Goal: Obtain resource: Download file/media

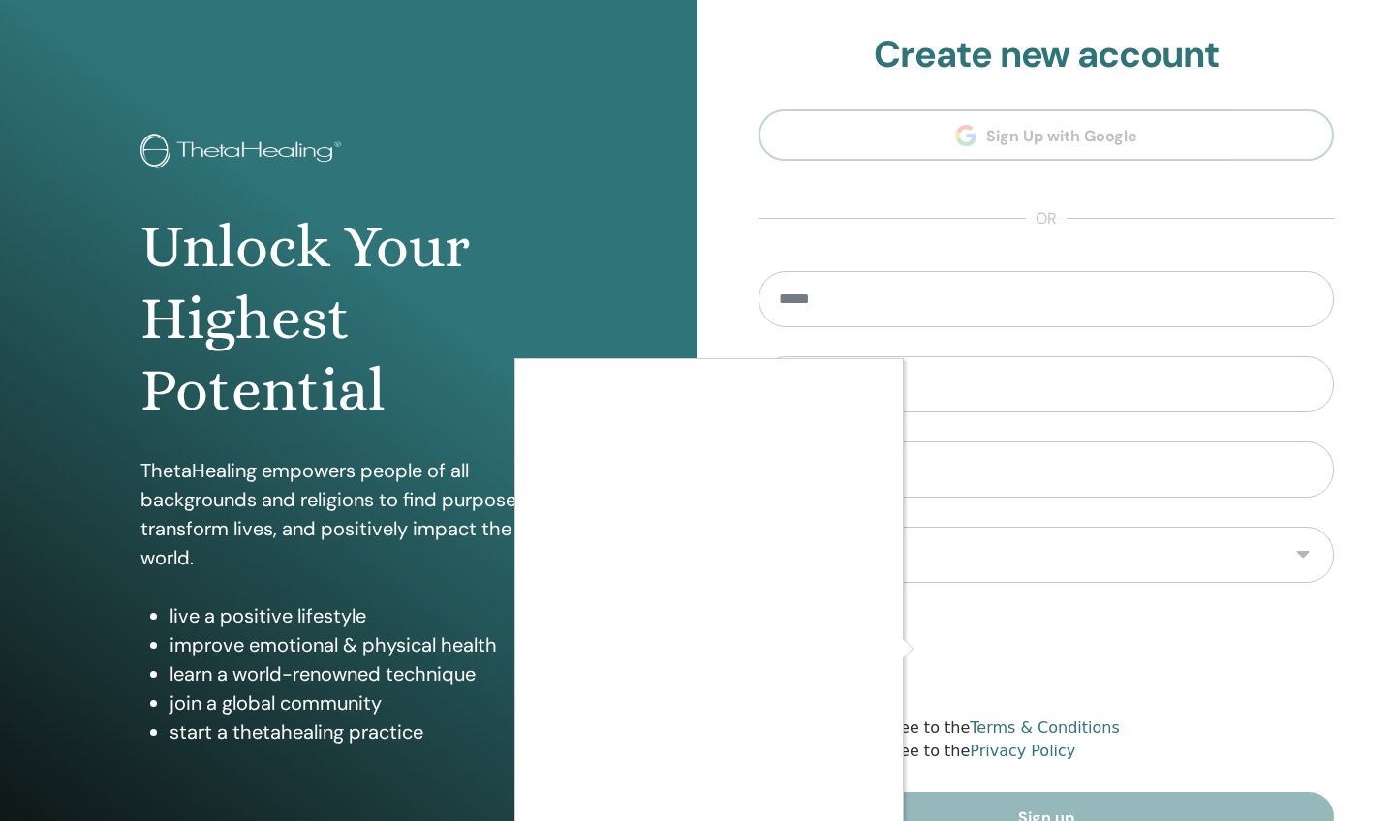
click at [1297, 700] on div at bounding box center [697, 410] width 1395 height 821
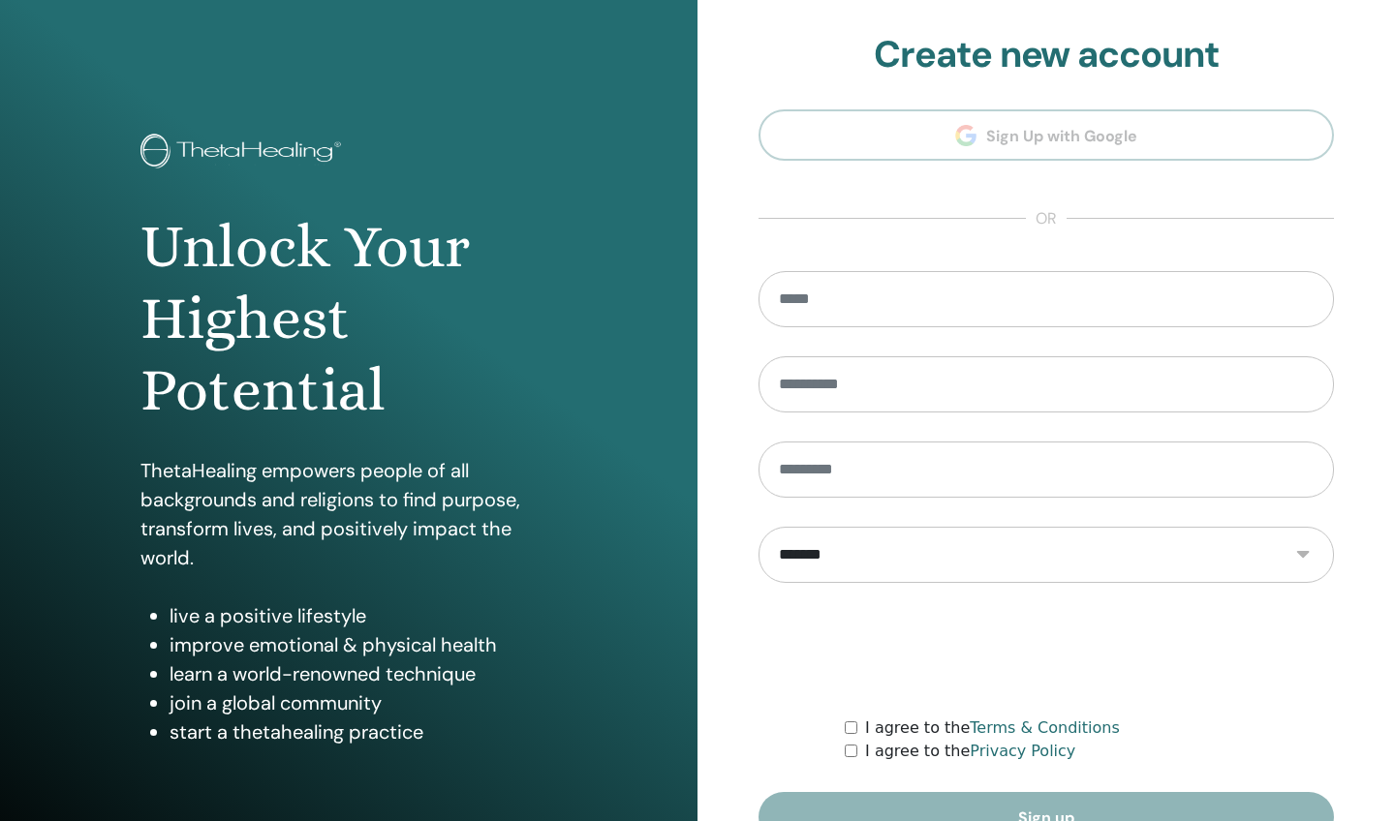
click at [1297, 700] on div at bounding box center [697, 410] width 1395 height 821
click at [928, 651] on div at bounding box center [697, 410] width 1395 height 821
click at [1180, 768] on form "**********" at bounding box center [1045, 557] width 575 height 572
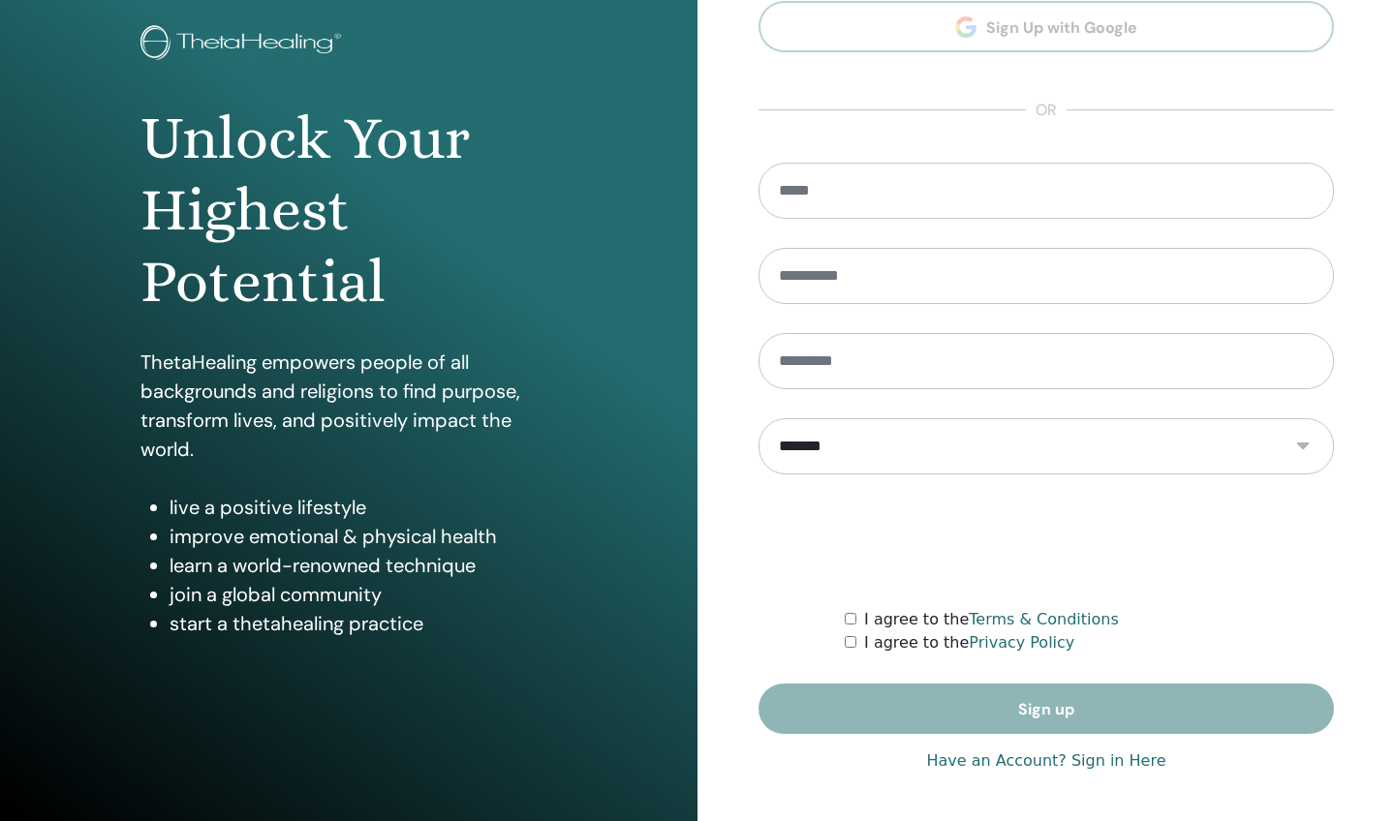
click at [1034, 758] on link "Have an Account? Sign in Here" at bounding box center [1045, 761] width 239 height 23
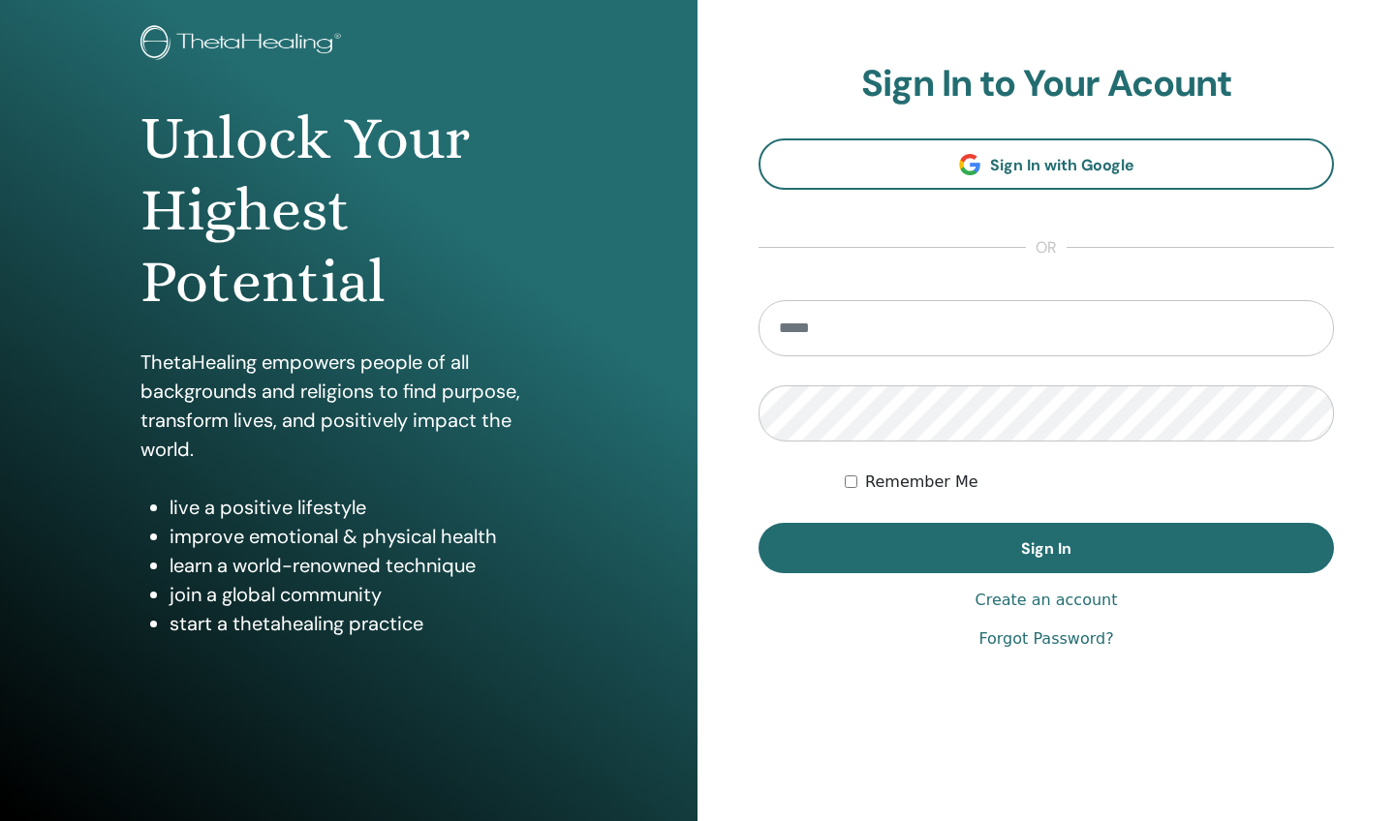
click at [1023, 762] on div "**********" at bounding box center [1045, 357] width 697 height 930
click at [1032, 762] on div "**********" at bounding box center [1045, 357] width 697 height 930
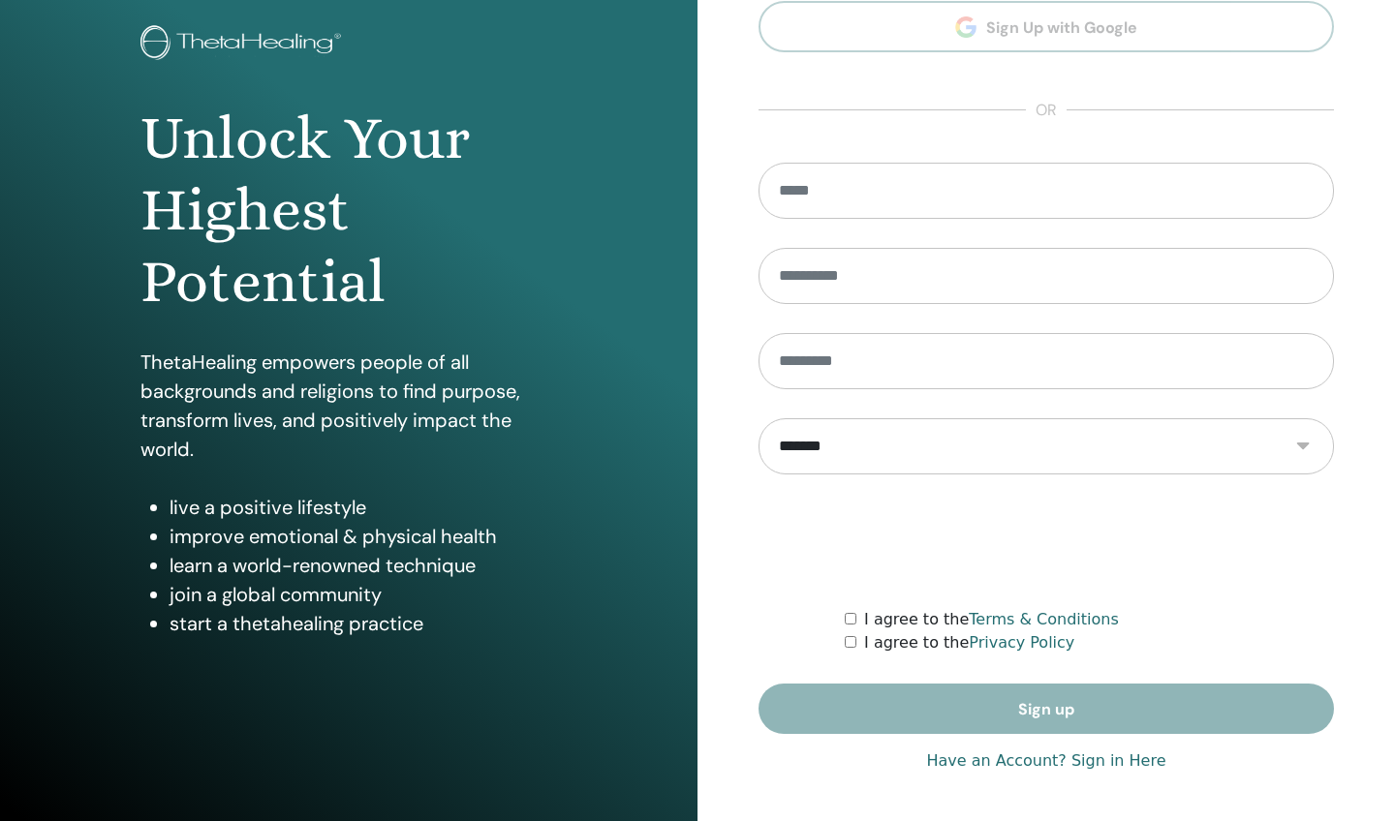
scroll to position [108, 0]
click at [983, 762] on link "Have an Account? Sign in Here" at bounding box center [1045, 761] width 239 height 23
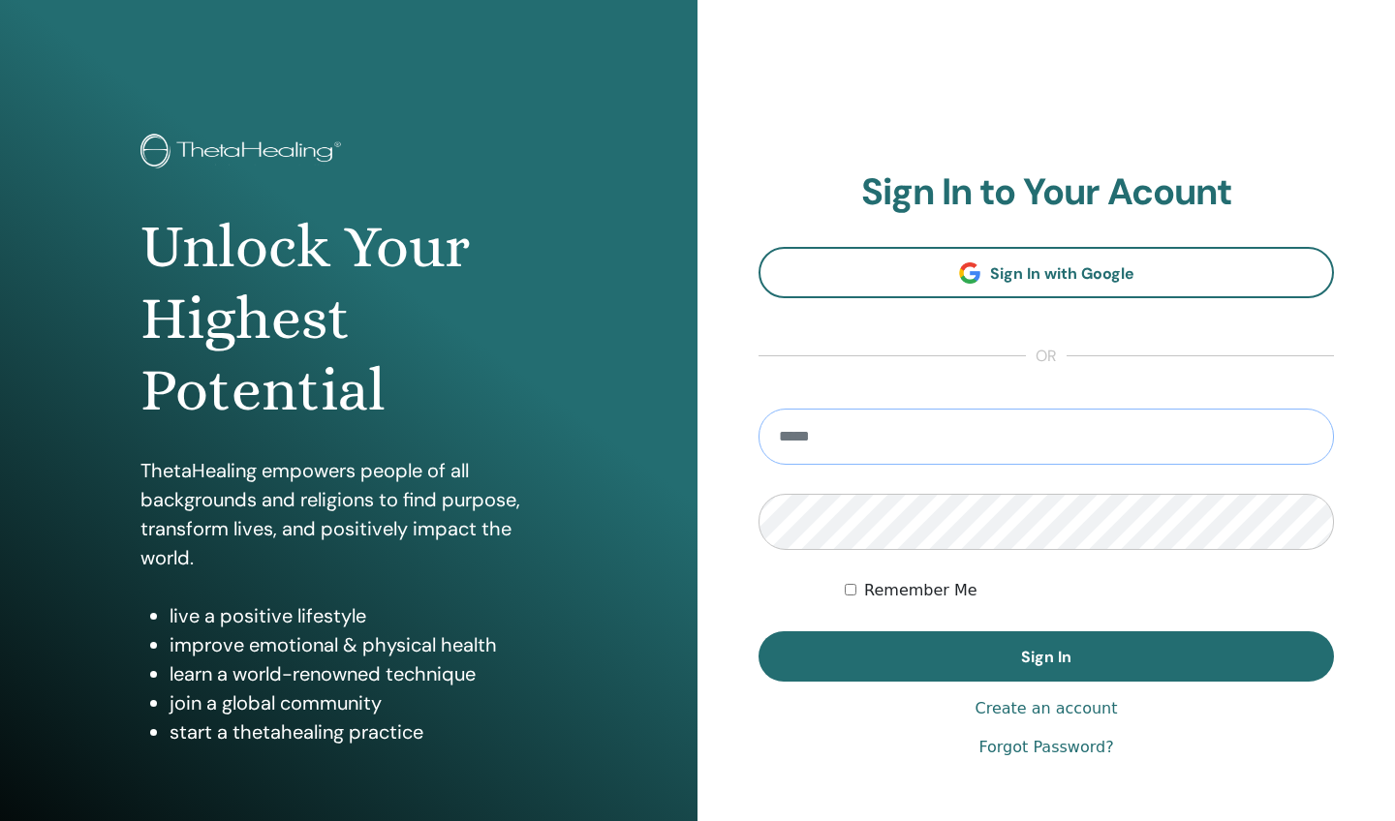
type input "**********"
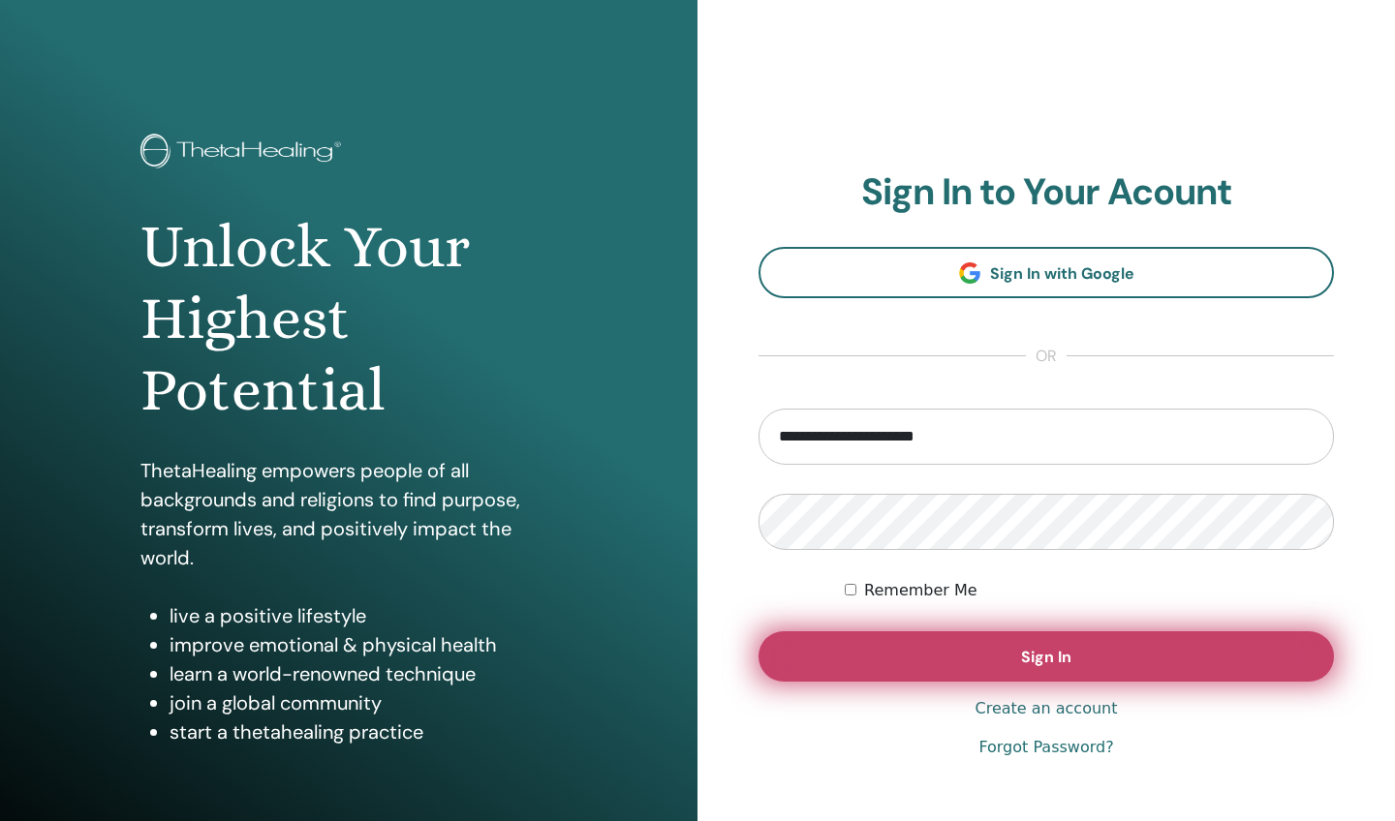
click at [978, 651] on button "Sign In" at bounding box center [1045, 657] width 575 height 50
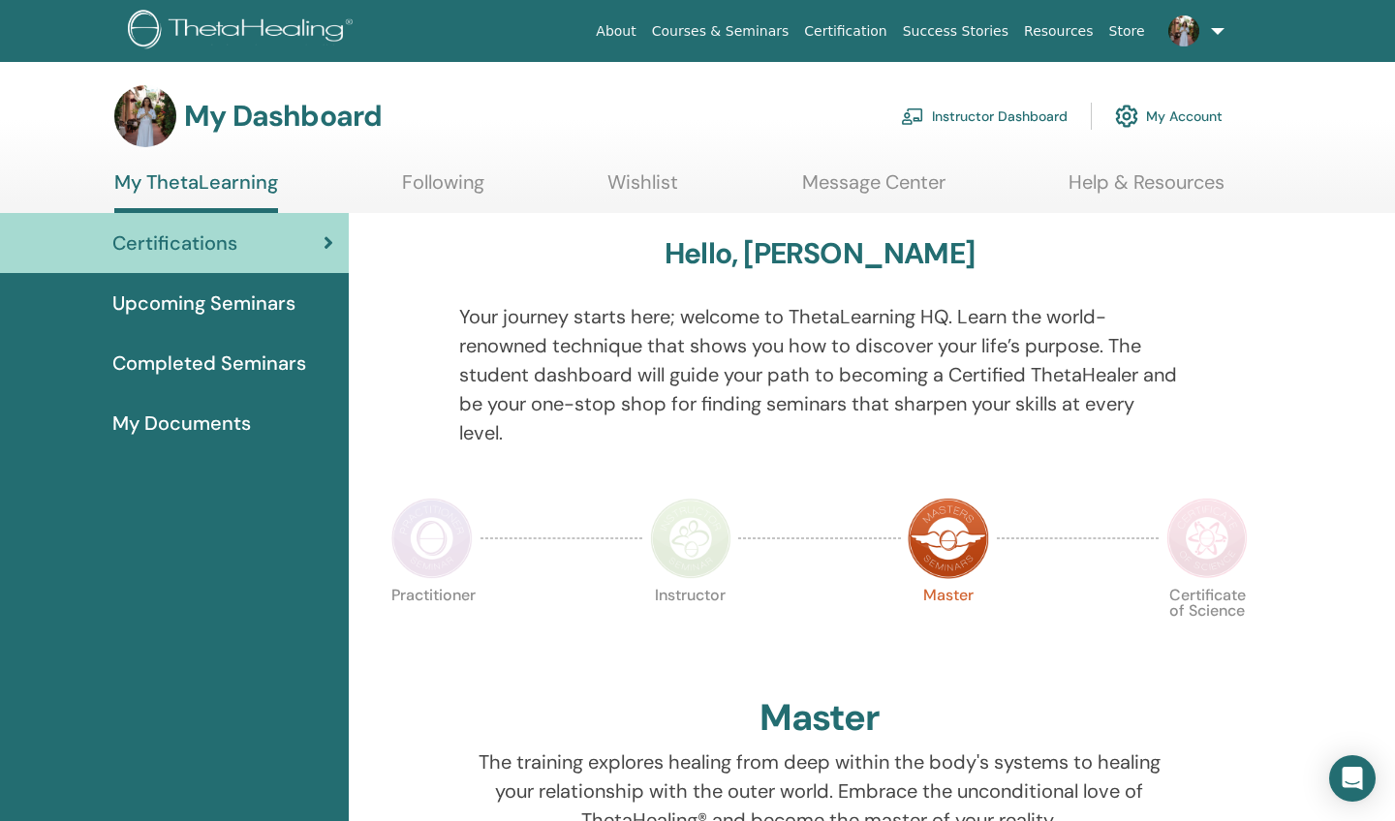
click at [272, 307] on span "Upcoming Seminars" at bounding box center [203, 303] width 183 height 29
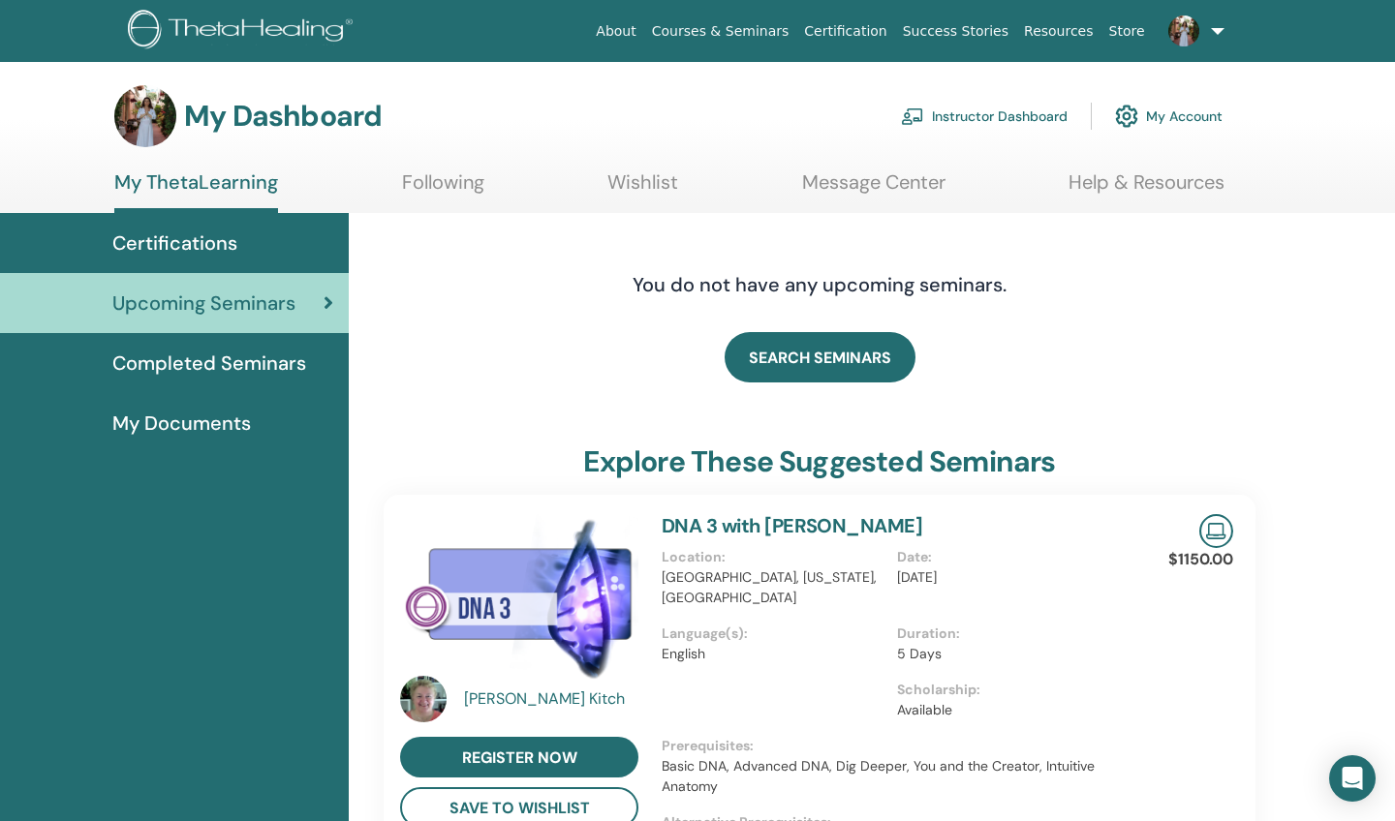
click at [1034, 110] on link "Instructor Dashboard" at bounding box center [984, 116] width 167 height 43
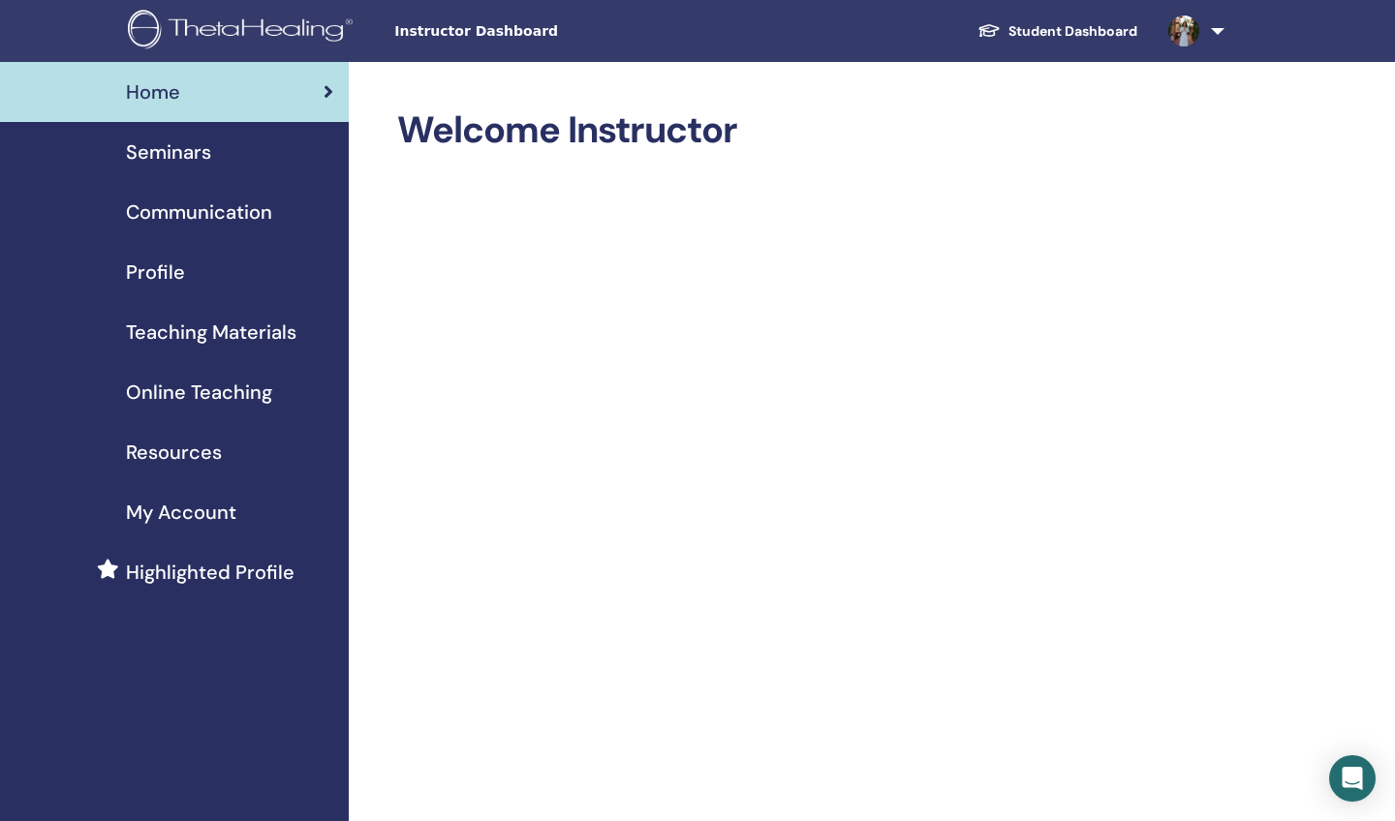
click at [254, 336] on span "Teaching Materials" at bounding box center [211, 332] width 170 height 29
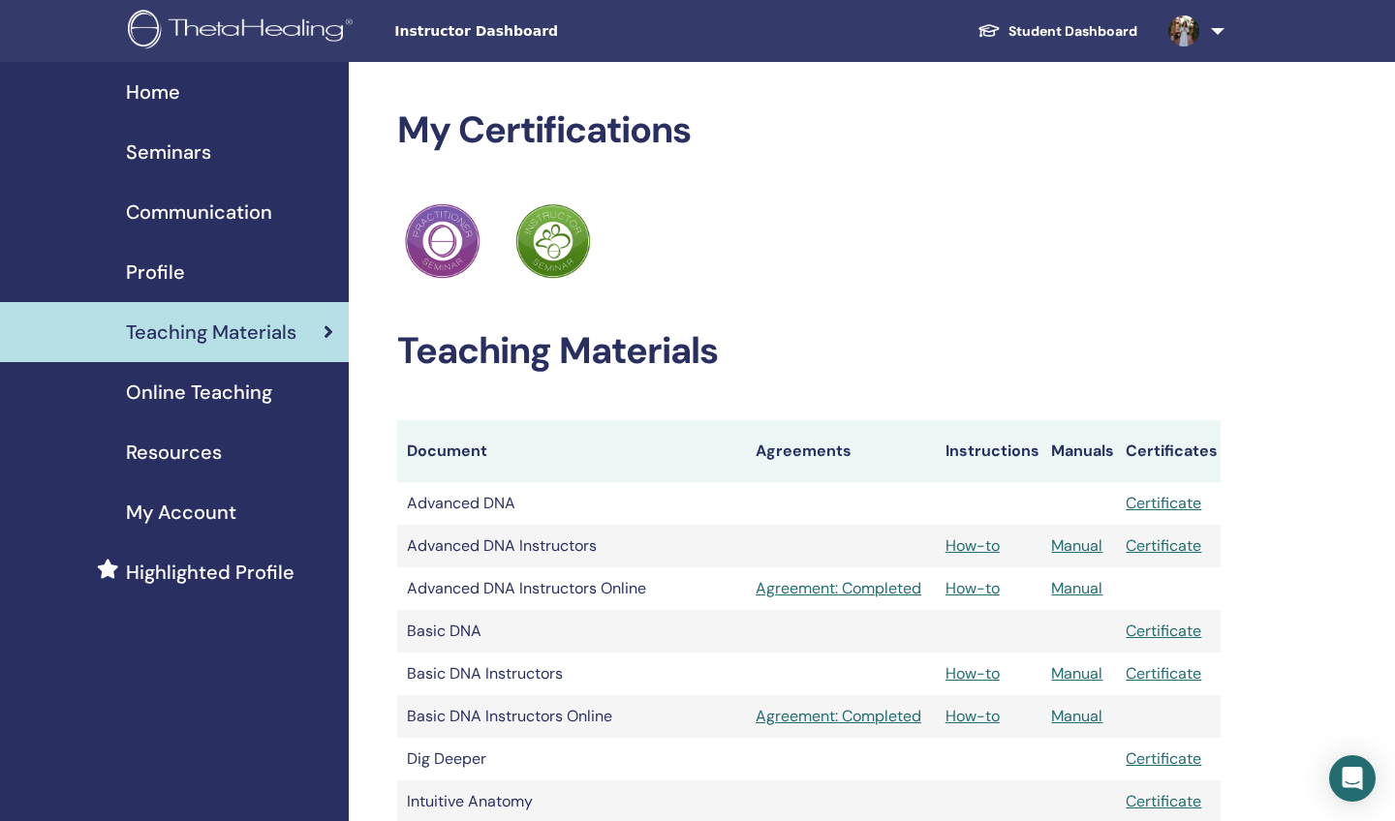
click at [213, 210] on span "Communication" at bounding box center [199, 212] width 146 height 29
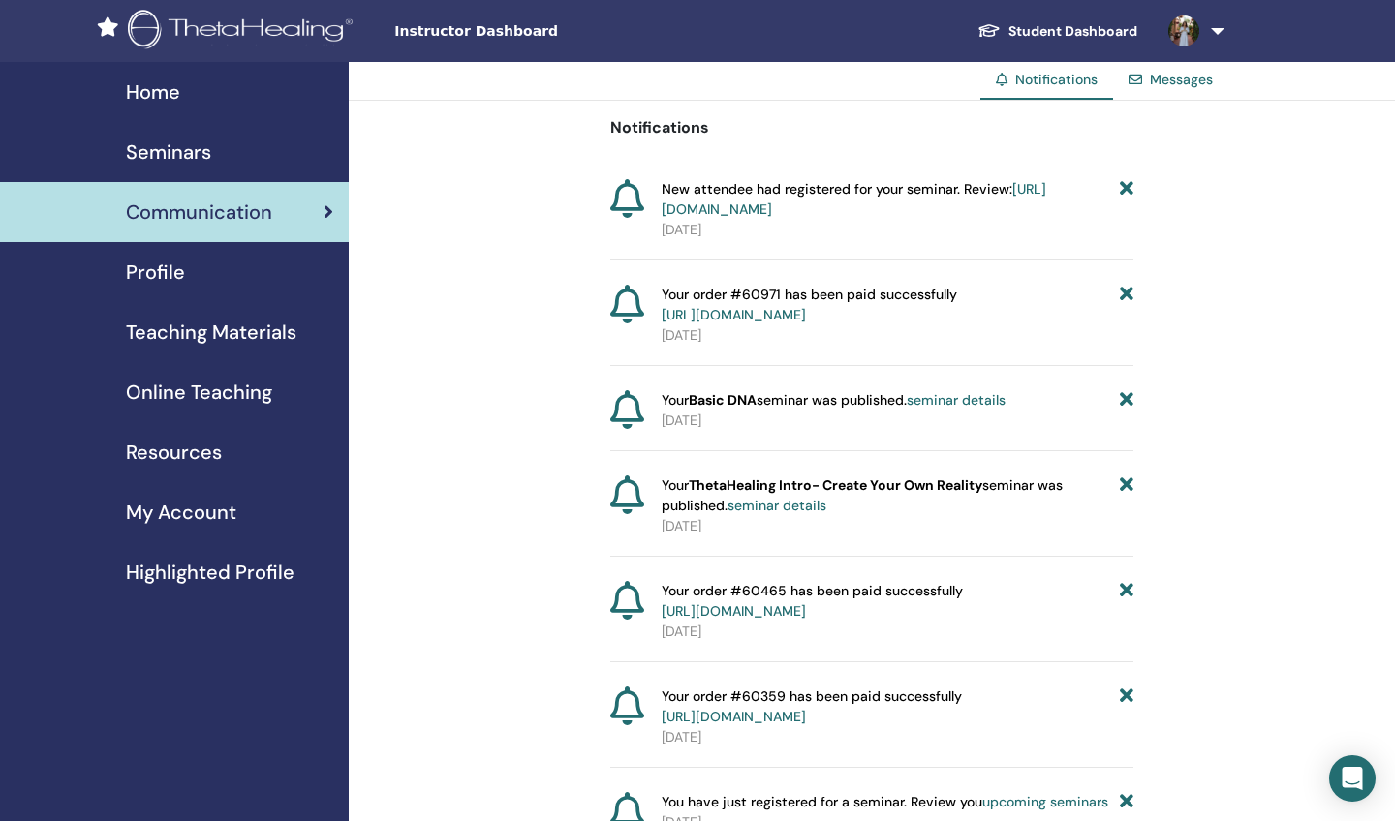
click at [191, 147] on span "Seminars" at bounding box center [168, 152] width 85 height 29
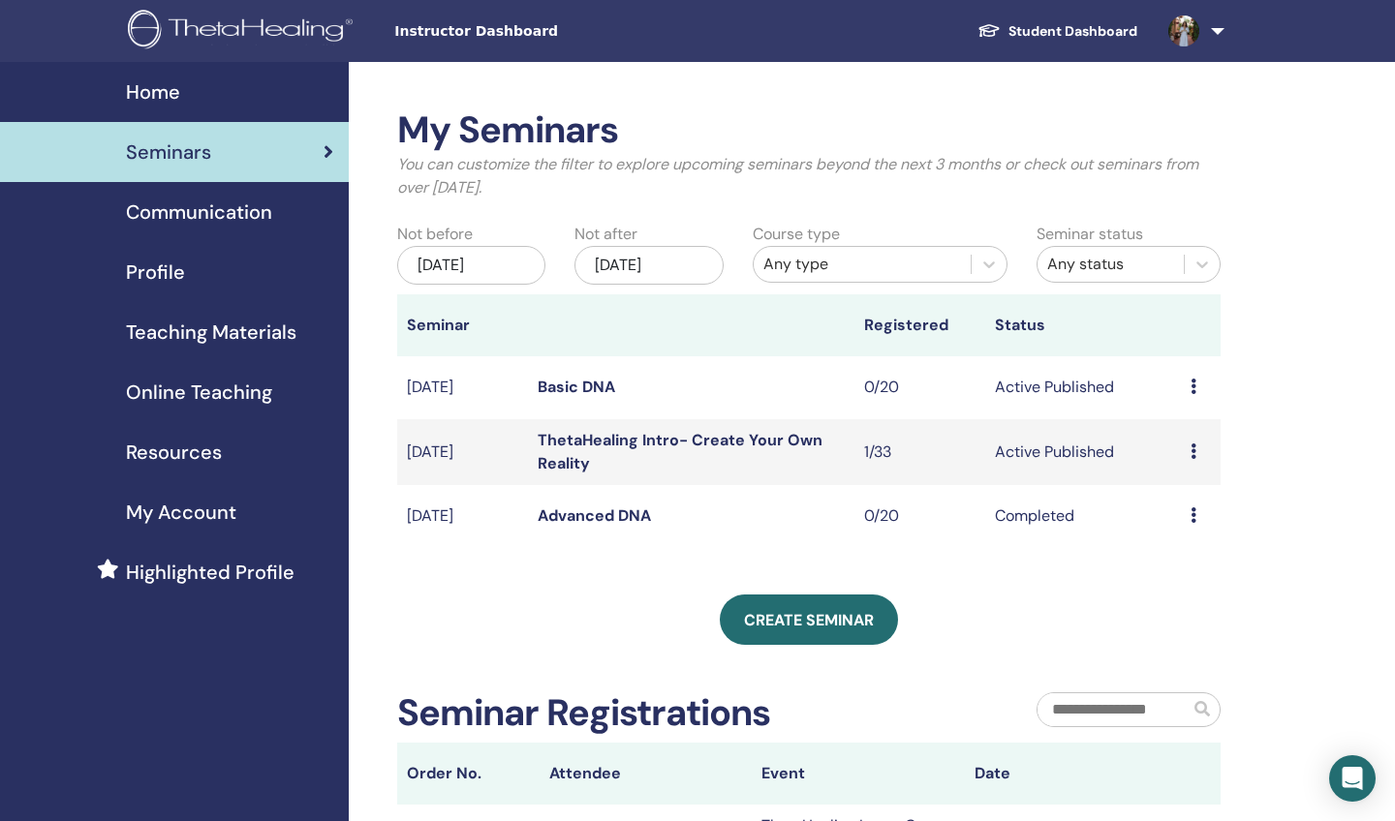
click at [168, 275] on span "Profile" at bounding box center [155, 272] width 59 height 29
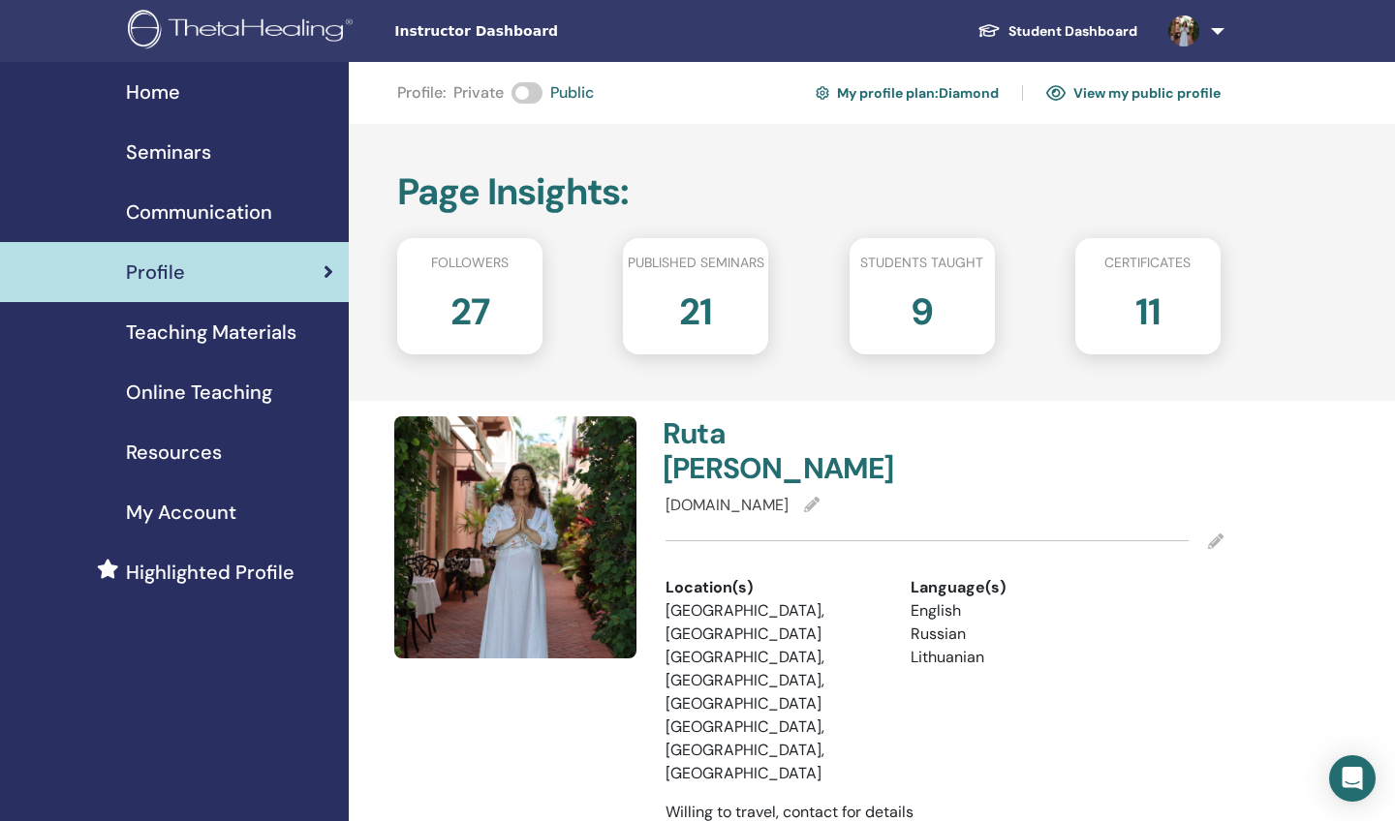
click at [209, 210] on span "Communication" at bounding box center [199, 212] width 146 height 29
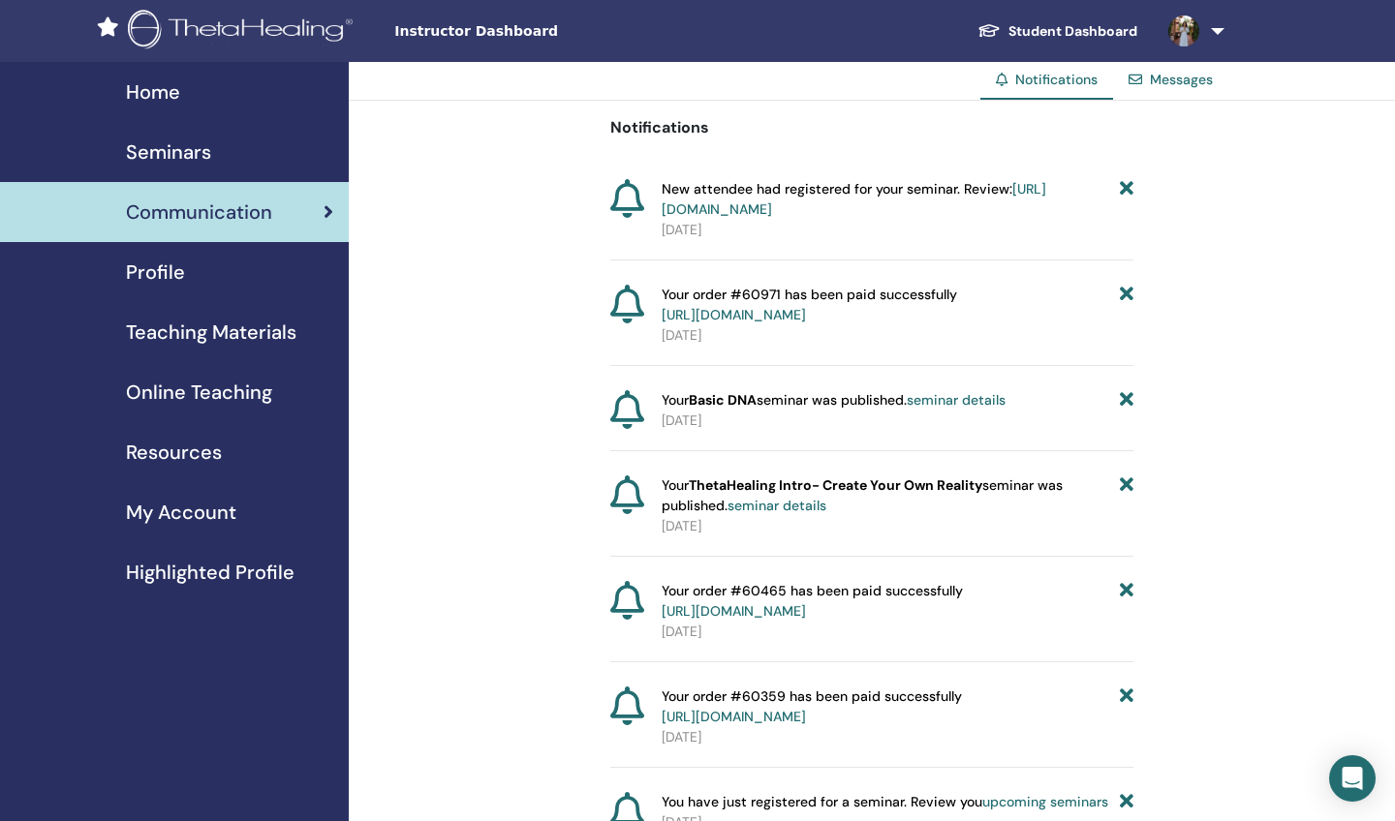
click at [163, 269] on span "Profile" at bounding box center [155, 272] width 59 height 29
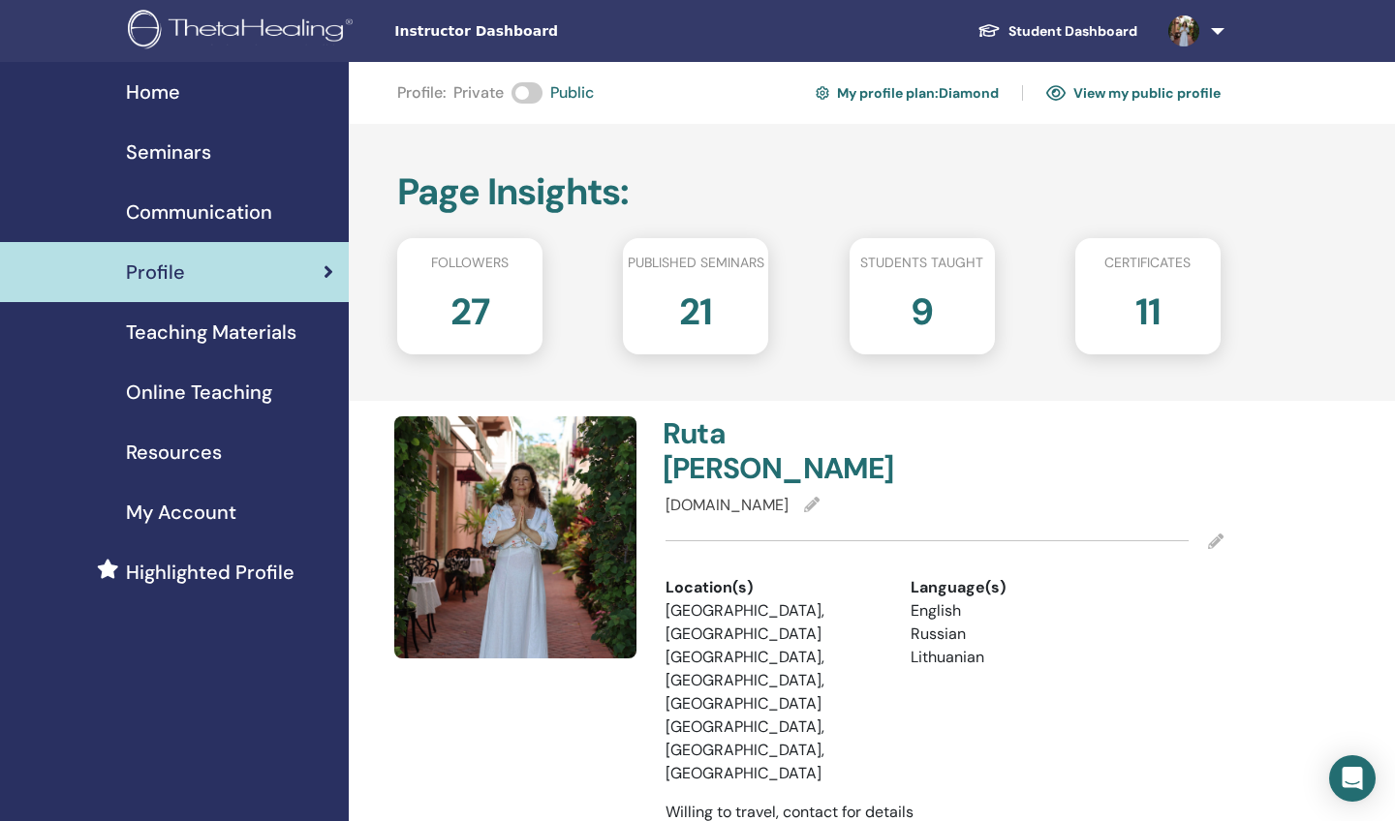
click at [186, 333] on span "Teaching Materials" at bounding box center [211, 332] width 170 height 29
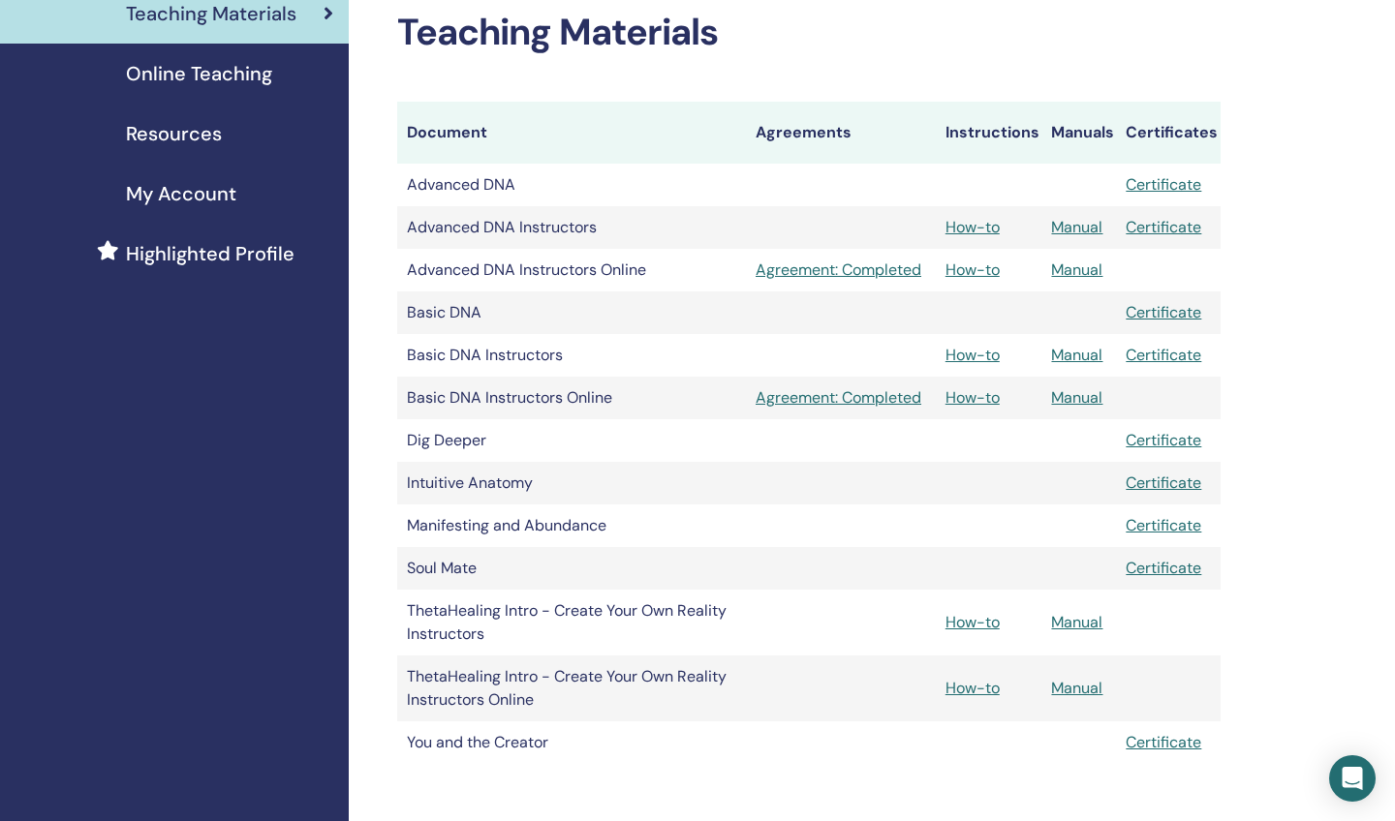
scroll to position [321, 0]
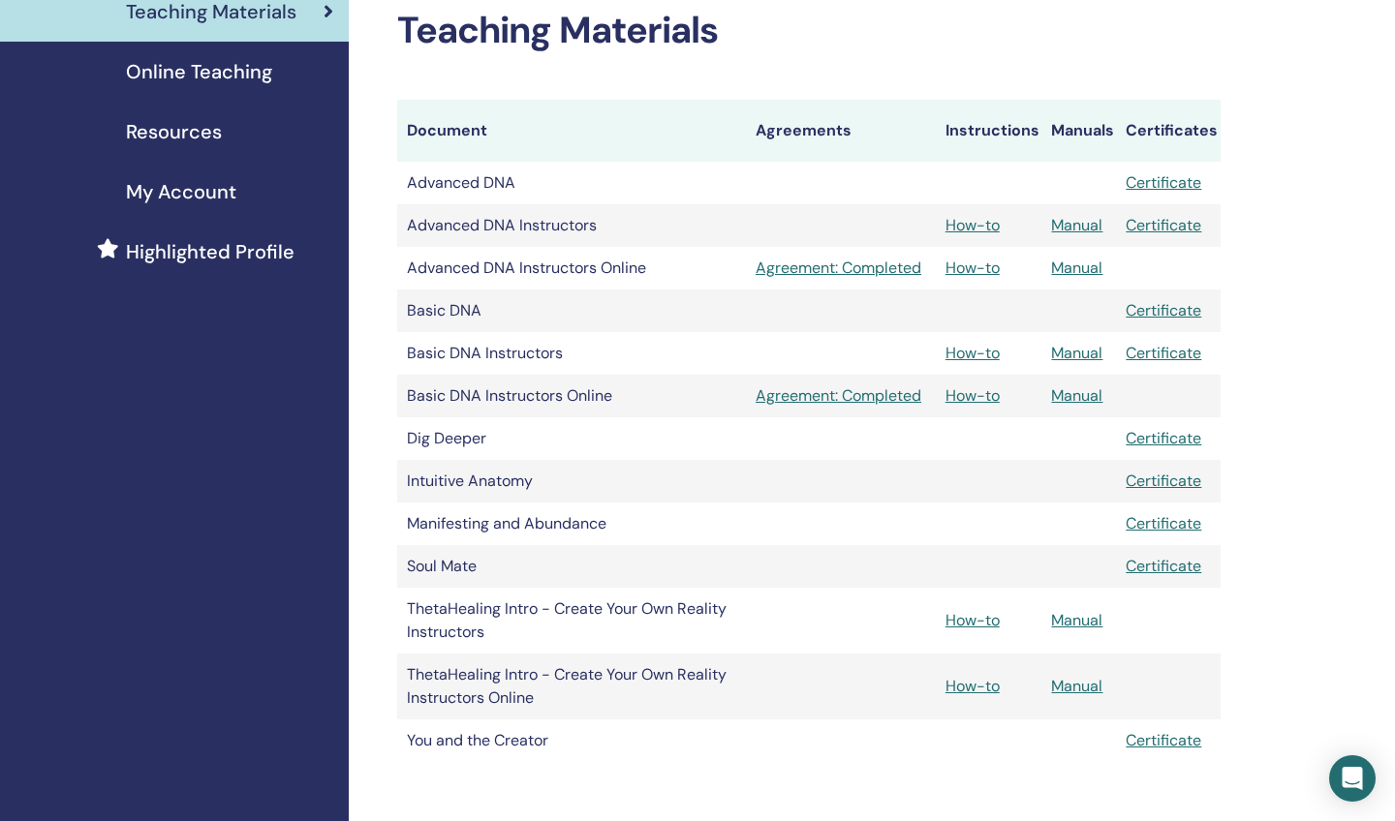
click at [1083, 681] on link "Manual" at bounding box center [1076, 686] width 51 height 20
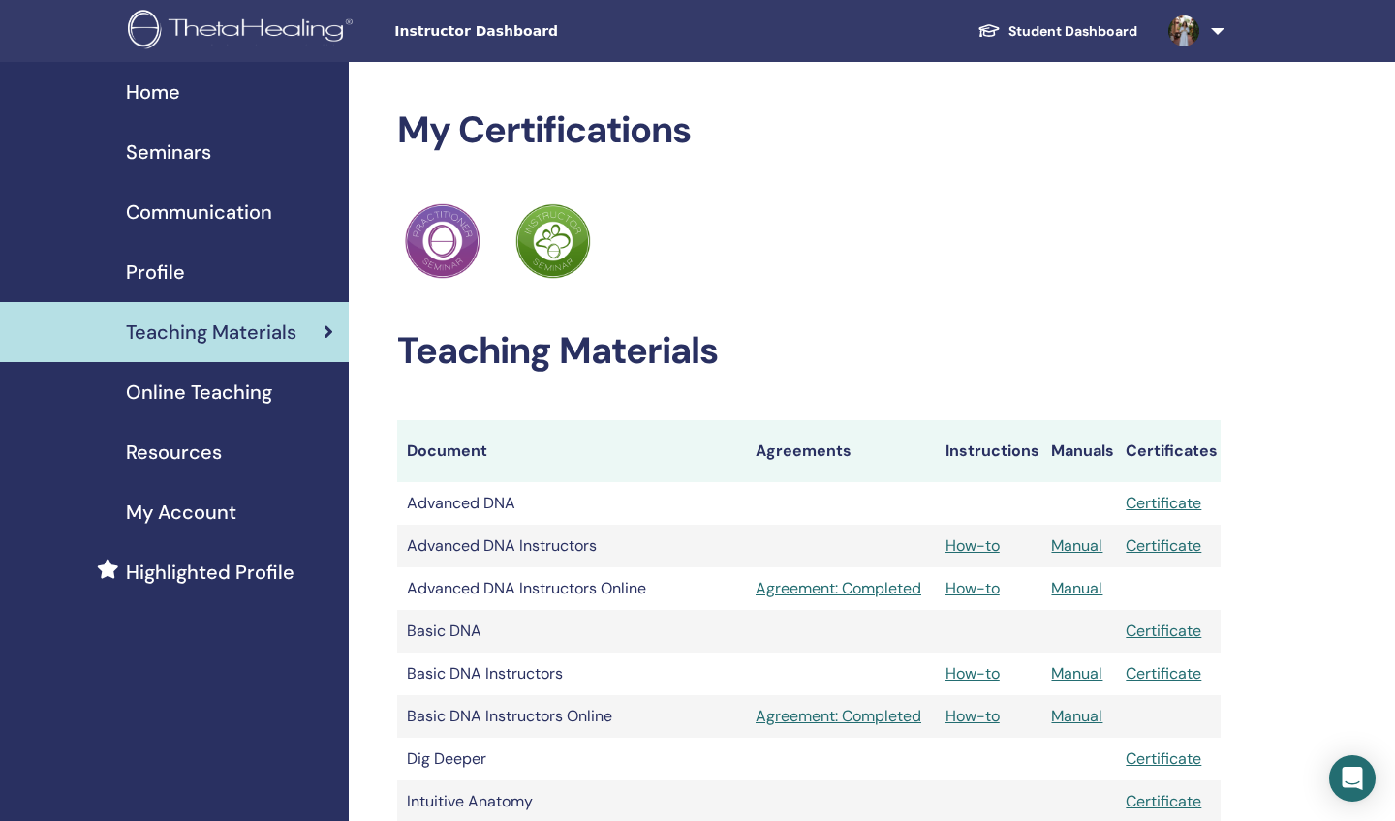
scroll to position [321, 0]
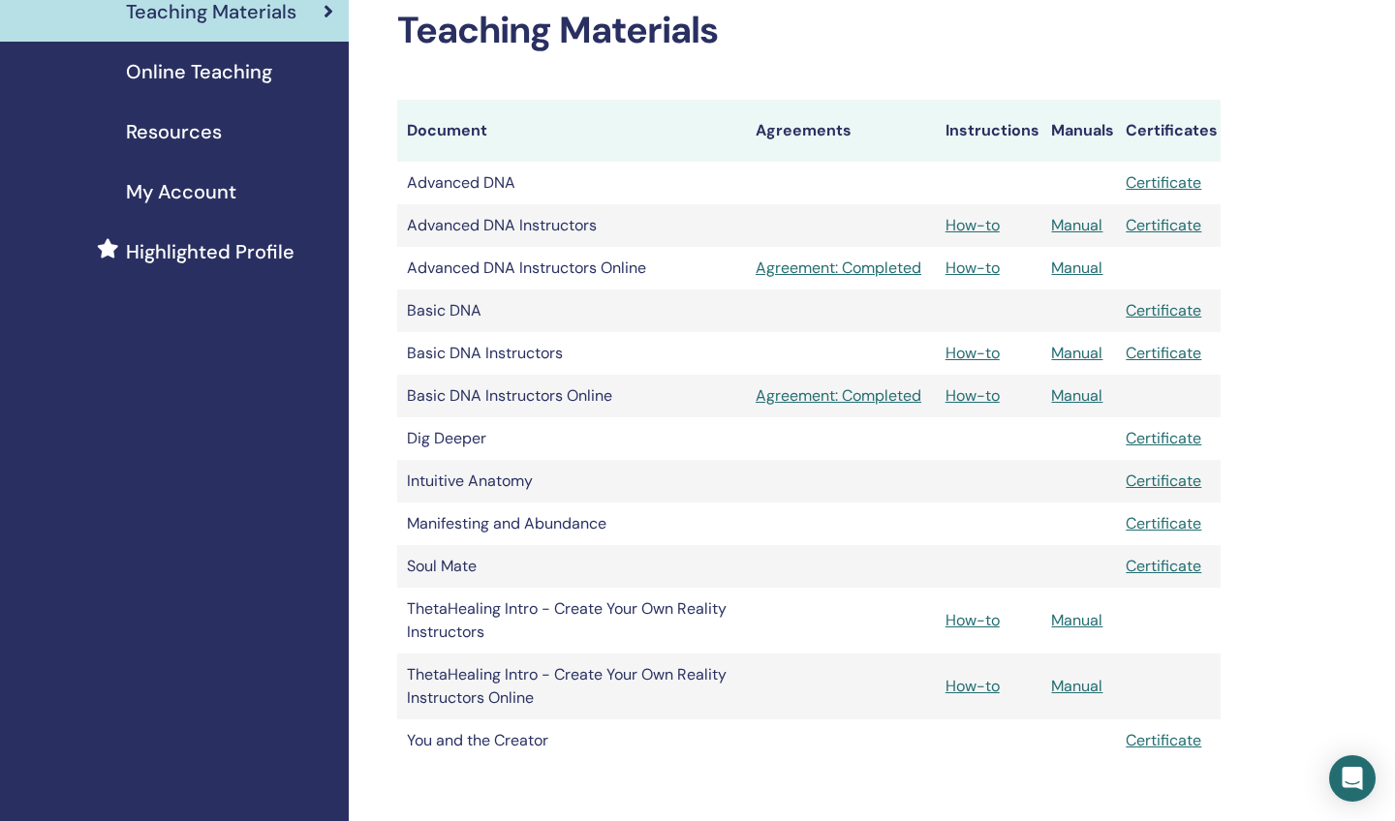
click at [994, 684] on link "How-to" at bounding box center [972, 686] width 54 height 20
